Goal: Find contact information: Find contact information

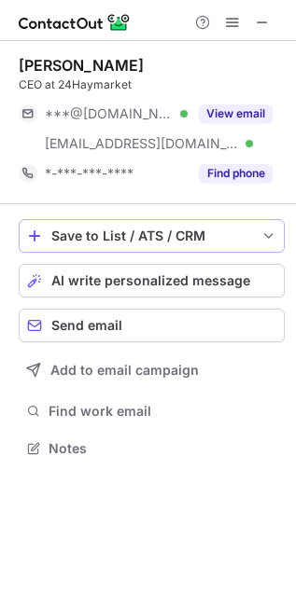
scroll to position [435, 296]
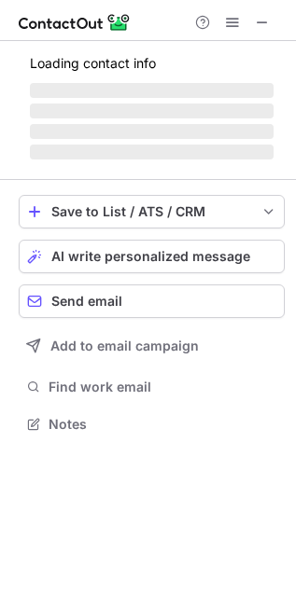
scroll to position [406, 296]
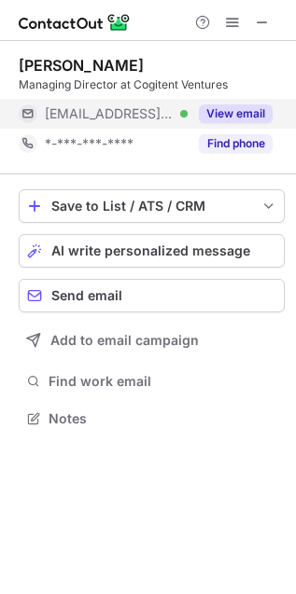
click at [236, 110] on button "View email" at bounding box center [236, 113] width 74 height 19
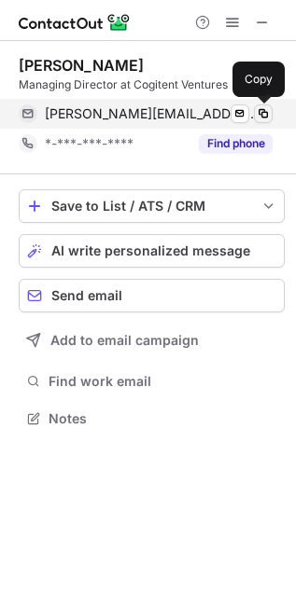
click at [259, 111] on span at bounding box center [262, 113] width 15 height 15
click at [259, 112] on span at bounding box center [262, 113] width 15 height 15
